Goal: Browse casually: Explore the website without a specific task or goal

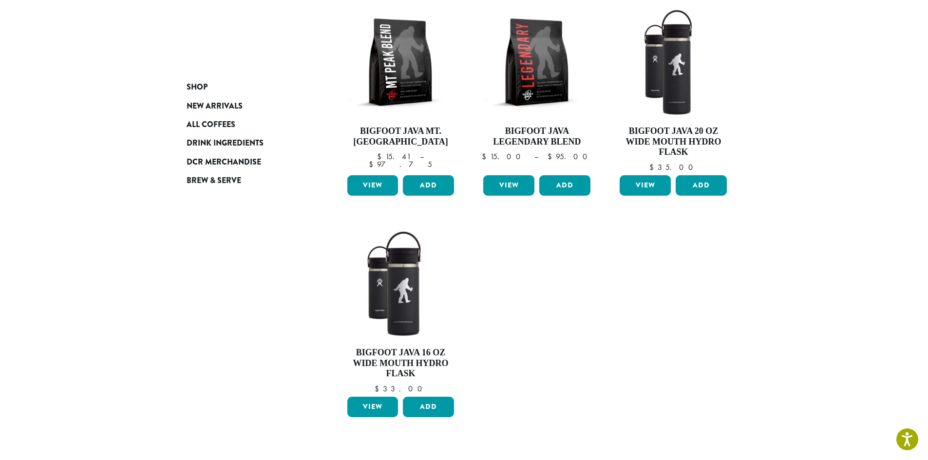
scroll to position [146, 0]
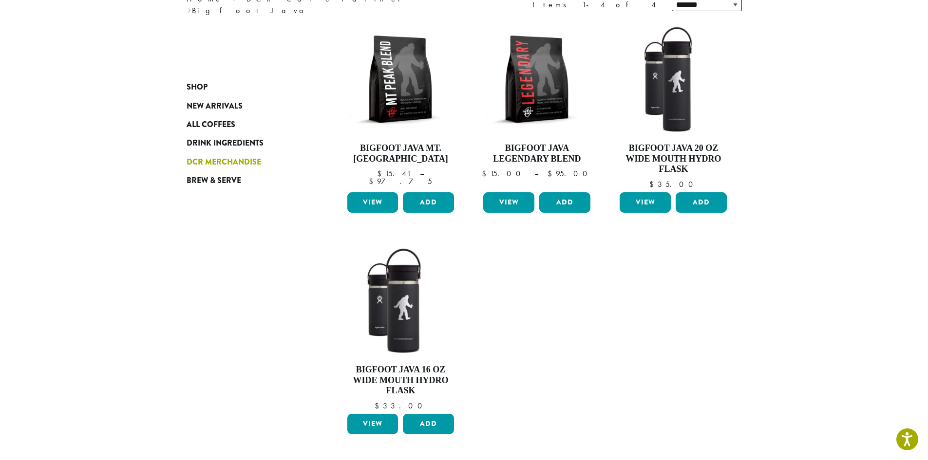
click at [249, 161] on span "DCR Merchandise" at bounding box center [224, 162] width 75 height 12
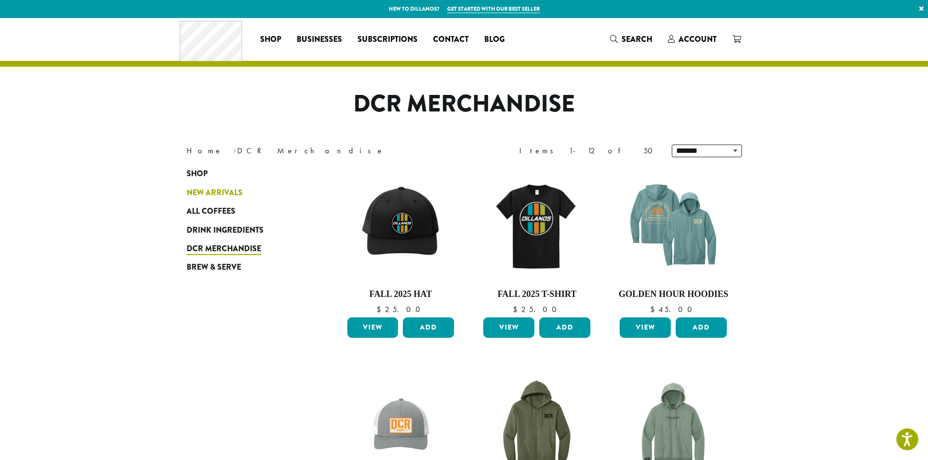
click at [208, 189] on span "New Arrivals" at bounding box center [215, 193] width 56 height 12
